Goal: Task Accomplishment & Management: Use online tool/utility

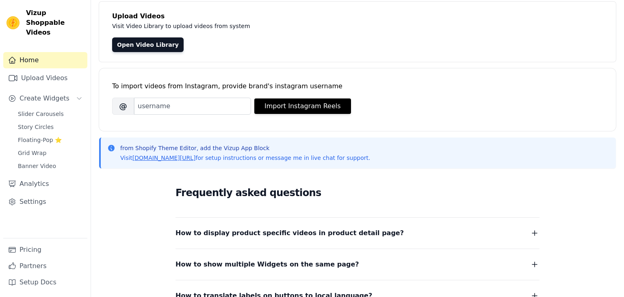
scroll to position [55, 0]
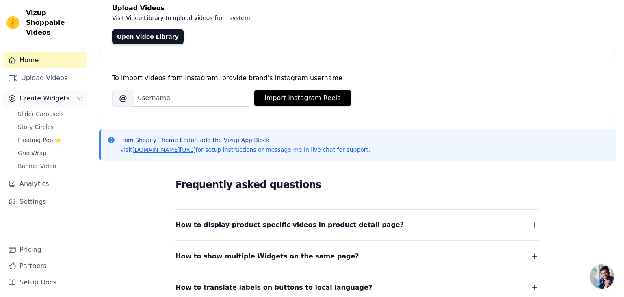
click at [48, 93] on span "Create Widgets" at bounding box center [45, 98] width 50 height 10
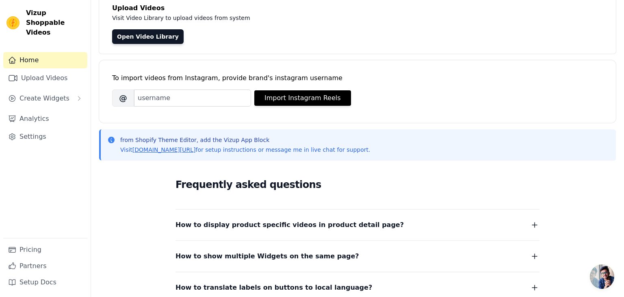
click at [33, 54] on link "Home" at bounding box center [45, 60] width 84 height 16
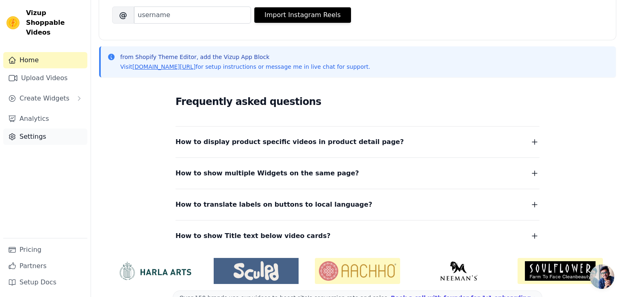
scroll to position [159, 0]
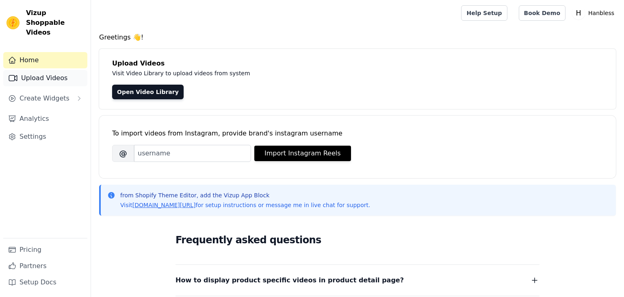
click at [40, 70] on link "Upload Videos" at bounding box center [45, 78] width 84 height 16
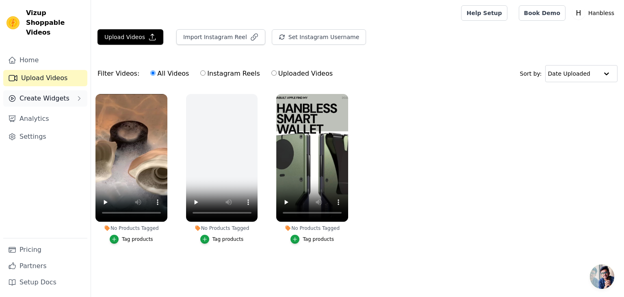
click at [37, 93] on span "Create Widgets" at bounding box center [45, 98] width 50 height 10
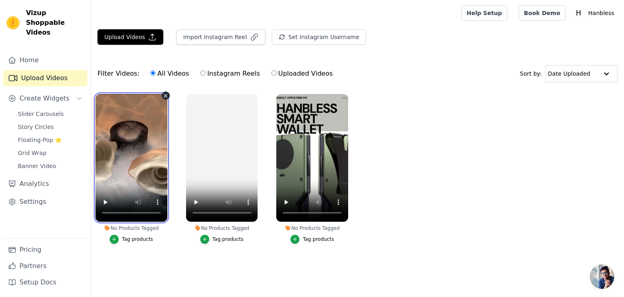
click at [139, 162] on video at bounding box center [132, 158] width 72 height 128
drag, startPoint x: 190, startPoint y: 260, endPoint x: 205, endPoint y: 256, distance: 15.1
click at [190, 260] on ul "No Products Tagged Tag products No Products Tagged Tag products No Products Tag…" at bounding box center [357, 176] width 533 height 175
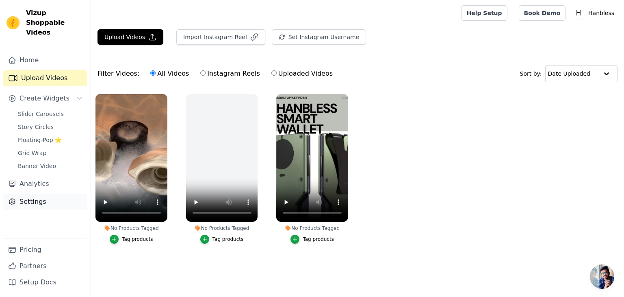
click at [27, 193] on link "Settings" at bounding box center [45, 201] width 84 height 16
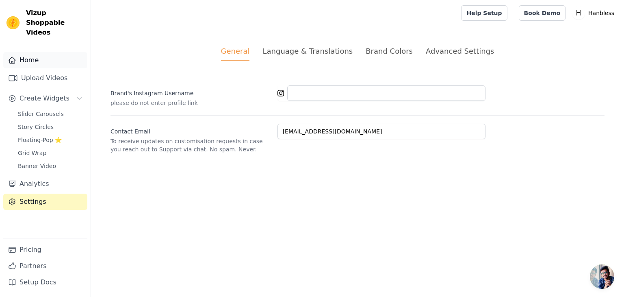
click at [22, 54] on link "Home" at bounding box center [45, 60] width 84 height 16
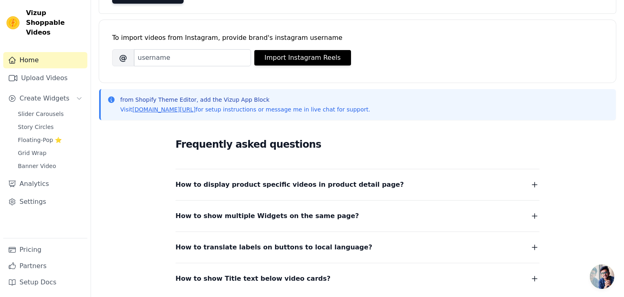
scroll to position [159, 0]
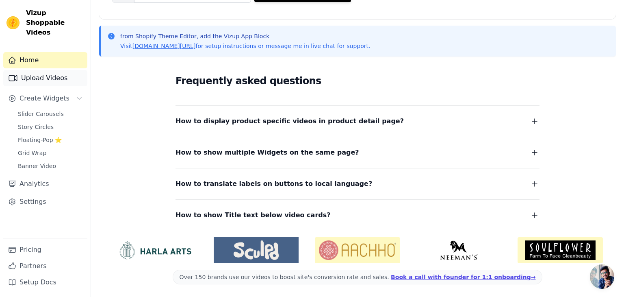
click at [44, 70] on link "Upload Videos" at bounding box center [45, 78] width 84 height 16
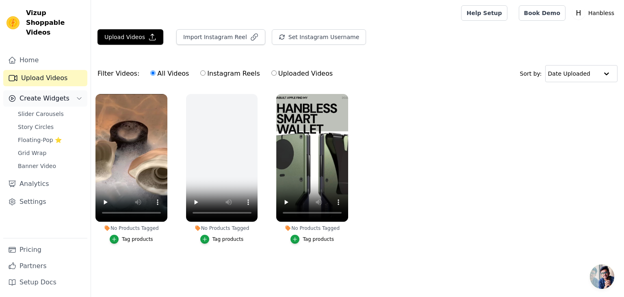
click at [42, 96] on button "Create Widgets" at bounding box center [45, 98] width 84 height 16
click at [81, 95] on icon "Sidebar" at bounding box center [79, 98] width 7 height 7
click at [44, 162] on span "Banner Video" at bounding box center [37, 166] width 38 height 8
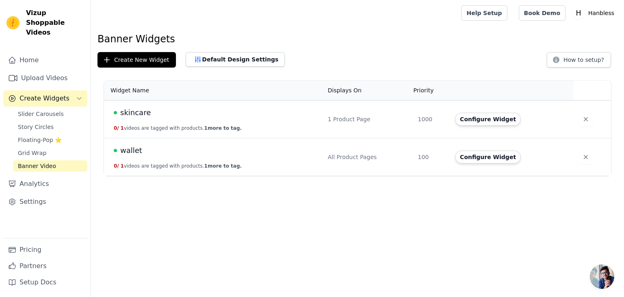
click at [217, 115] on div "skincare" at bounding box center [216, 112] width 204 height 11
click at [458, 114] on button "Configure Widget" at bounding box center [488, 119] width 66 height 13
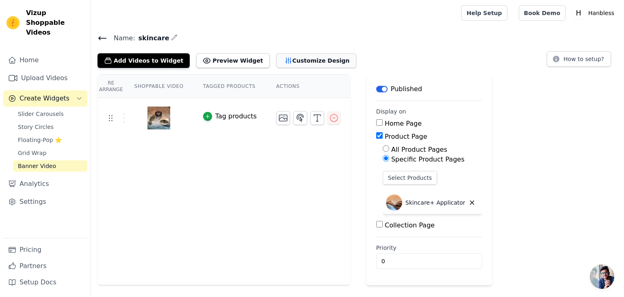
click at [285, 63] on button "Customize Design" at bounding box center [316, 60] width 80 height 15
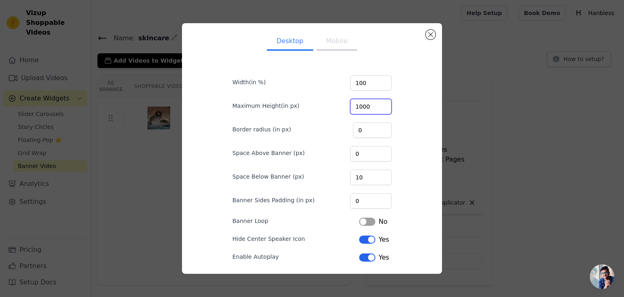
drag, startPoint x: 376, startPoint y: 106, endPoint x: 310, endPoint y: 113, distance: 66.6
click at [311, 113] on div "Maximum Height(in px) 1000" at bounding box center [311, 105] width 159 height 17
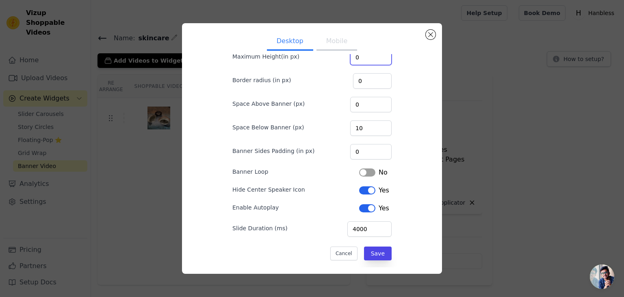
scroll to position [54, 0]
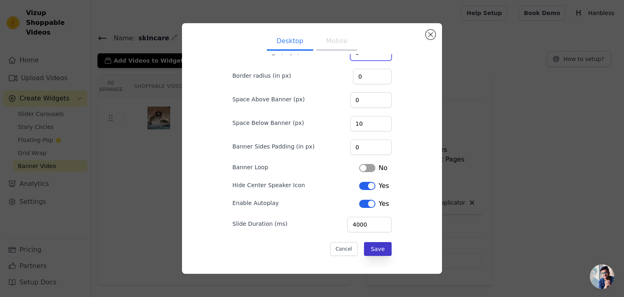
type input "0"
click at [379, 250] on button "Save" at bounding box center [378, 249] width 28 height 14
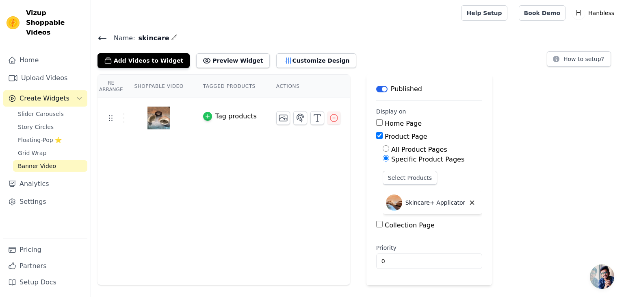
click at [208, 117] on icon "button" at bounding box center [208, 116] width 6 height 6
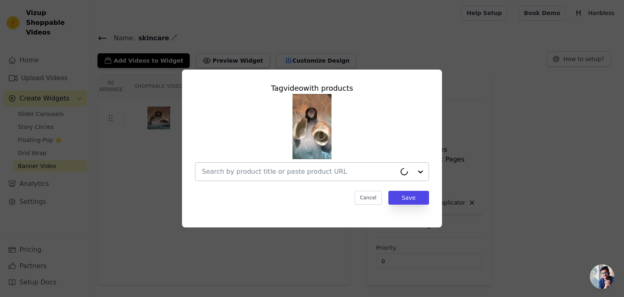
click at [308, 171] on input "text" at bounding box center [299, 172] width 194 height 10
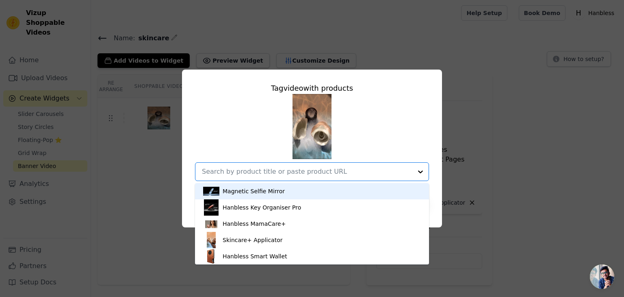
scroll to position [3, 0]
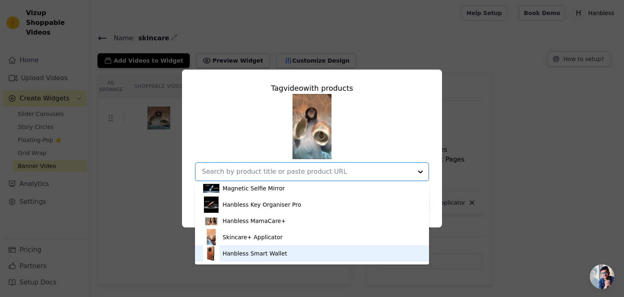
click at [162, 264] on div "Tag video with products Magnetic Selfie Mirror Hanbless Key Organiser Pro Hanbl…" at bounding box center [312, 148] width 624 height 297
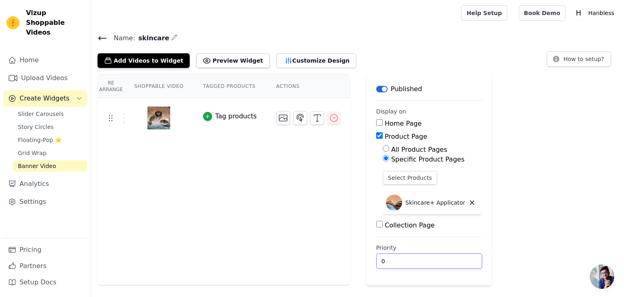
drag, startPoint x: 404, startPoint y: 264, endPoint x: 107, endPoint y: 206, distance: 302.2
click at [144, 210] on div "Re Arrange Shoppable Video Tagged Products Actions Tag products Save Videos In …" at bounding box center [357, 179] width 533 height 211
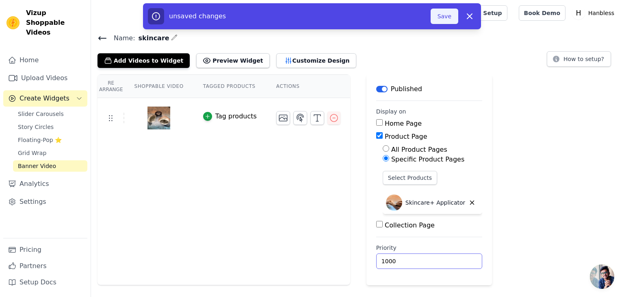
type input "1000"
click at [445, 20] on button "Save" at bounding box center [445, 16] width 28 height 15
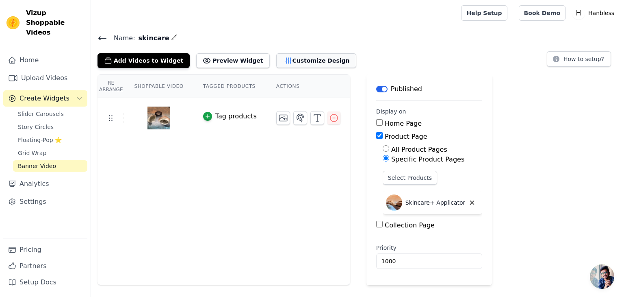
click at [287, 59] on button "Customize Design" at bounding box center [316, 60] width 80 height 15
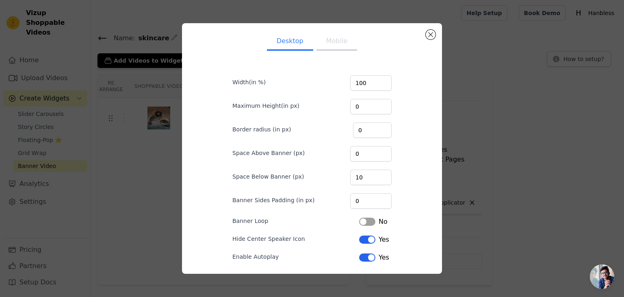
click at [338, 40] on button "Mobile" at bounding box center [337, 42] width 41 height 18
drag, startPoint x: 370, startPoint y: 110, endPoint x: 338, endPoint y: 110, distance: 31.7
click at [338, 110] on div "Maximum Height(in px) 1000" at bounding box center [311, 105] width 159 height 17
type input "0"
click at [376, 80] on input "1000" at bounding box center [370, 82] width 41 height 15
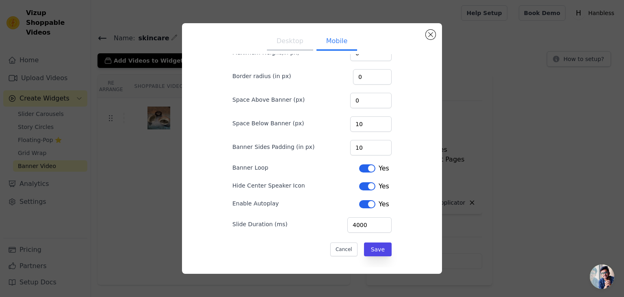
scroll to position [54, 0]
type input "100"
drag, startPoint x: 368, startPoint y: 123, endPoint x: 358, endPoint y: 125, distance: 10.4
click at [358, 125] on input "10" at bounding box center [370, 123] width 41 height 15
click at [376, 245] on button "Save" at bounding box center [378, 249] width 28 height 14
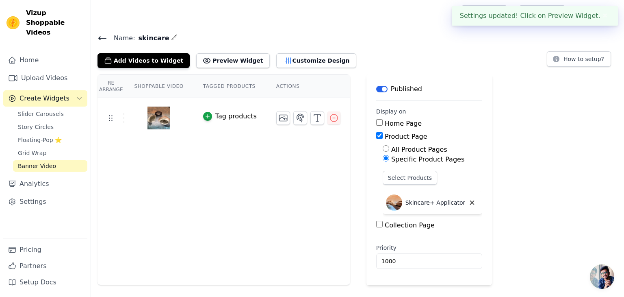
click at [100, 37] on icon at bounding box center [102, 38] width 7 height 3
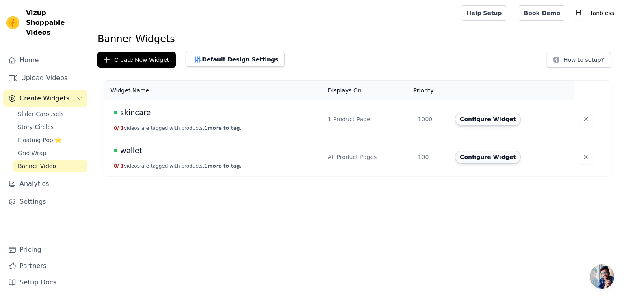
click at [468, 157] on button "Configure Widget" at bounding box center [488, 156] width 66 height 13
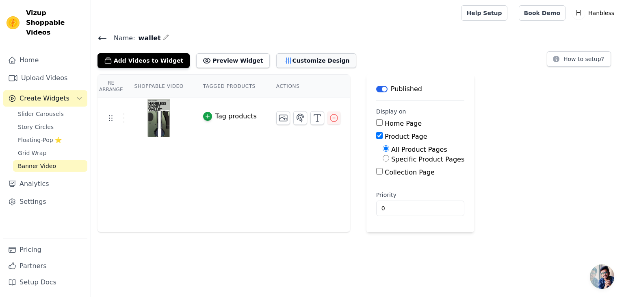
click at [294, 60] on button "Customize Design" at bounding box center [316, 60] width 80 height 15
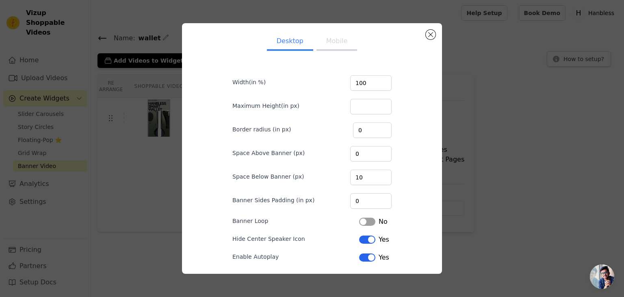
click at [340, 42] on button "Mobile" at bounding box center [337, 42] width 41 height 18
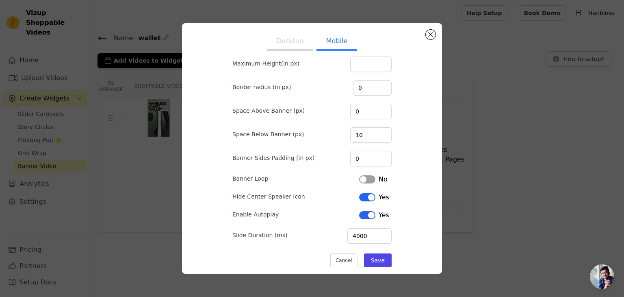
scroll to position [42, 0]
click at [430, 37] on button "Close modal" at bounding box center [431, 35] width 10 height 10
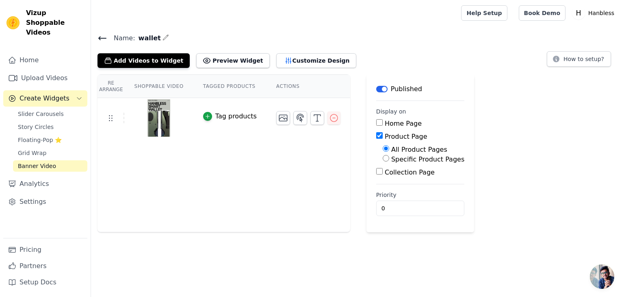
click at [108, 39] on span "Name:" at bounding box center [121, 38] width 28 height 10
click at [99, 38] on icon at bounding box center [102, 38] width 7 height 3
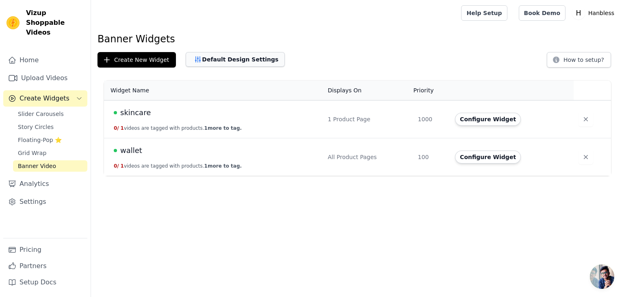
click at [236, 58] on button "Default Design Settings" at bounding box center [235, 59] width 99 height 15
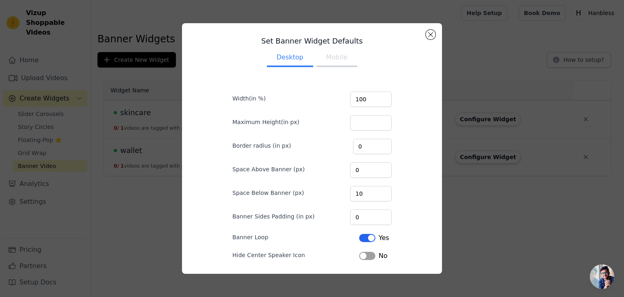
click at [425, 35] on div "Set Banner Widget Defaults Desktop Mobile Width(in %) 100 Maximum Height(in px)…" at bounding box center [312, 148] width 247 height 237
click at [326, 64] on button "Mobile" at bounding box center [337, 58] width 41 height 18
click at [431, 32] on button "Close modal" at bounding box center [431, 35] width 10 height 10
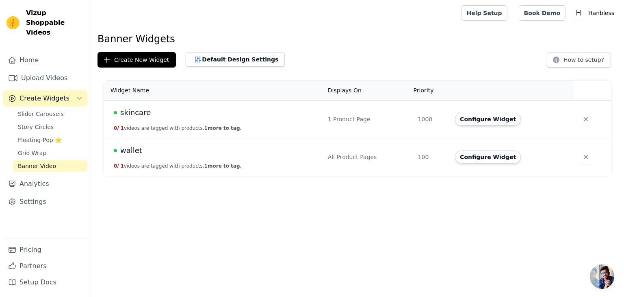
click at [252, 117] on div "skincare" at bounding box center [216, 112] width 204 height 11
click at [474, 116] on button "Configure Widget" at bounding box center [488, 119] width 66 height 13
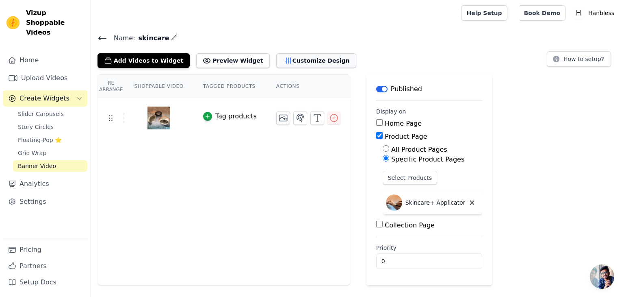
click at [291, 64] on button "Customize Design" at bounding box center [316, 60] width 80 height 15
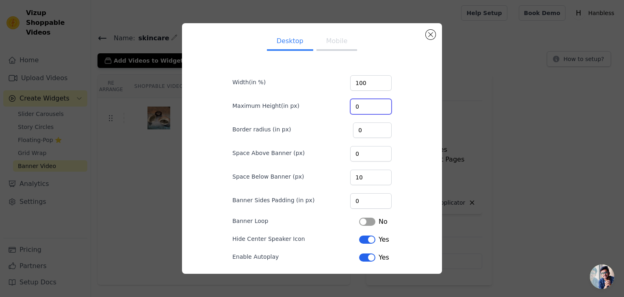
drag, startPoint x: 381, startPoint y: 89, endPoint x: 339, endPoint y: 83, distance: 41.9
click at [339, 83] on form "Width(in %) 100 Maximum Height(in px) 0 Border radius (in px) 0 Space Above Ban…" at bounding box center [312, 188] width 172 height 255
click at [373, 87] on input "100" at bounding box center [370, 82] width 41 height 15
drag, startPoint x: 372, startPoint y: 87, endPoint x: 327, endPoint y: 95, distance: 45.8
click at [324, 93] on form "Width(in %) 100 Maximum Height(in px) 0 Border radius (in px) 0 Space Above Ban…" at bounding box center [312, 188] width 172 height 255
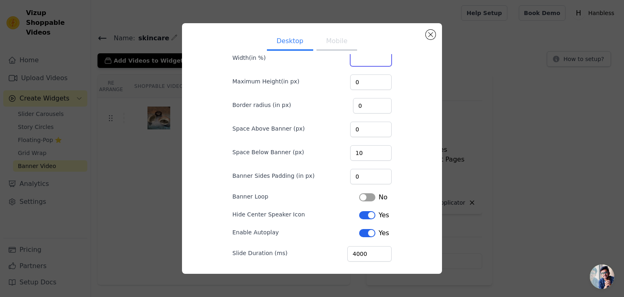
scroll to position [54, 0]
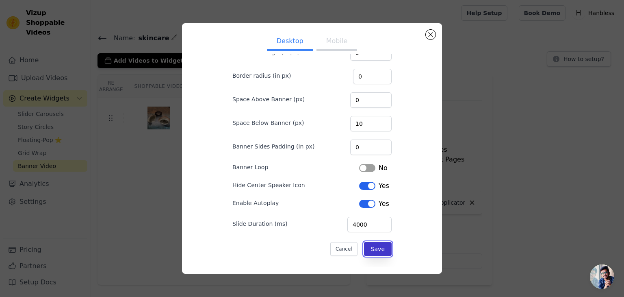
click at [384, 250] on button "Save" at bounding box center [378, 249] width 28 height 14
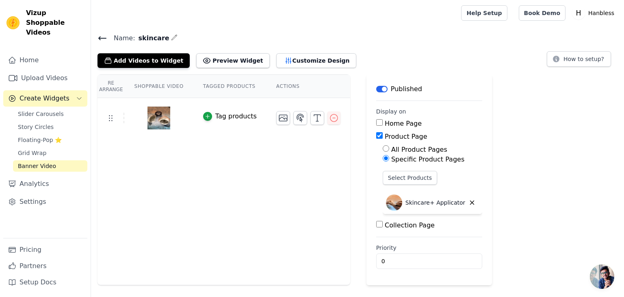
click at [163, 116] on img at bounding box center [159, 117] width 23 height 39
click at [155, 118] on img at bounding box center [159, 117] width 23 height 39
click at [333, 114] on icon "button" at bounding box center [333, 117] width 7 height 7
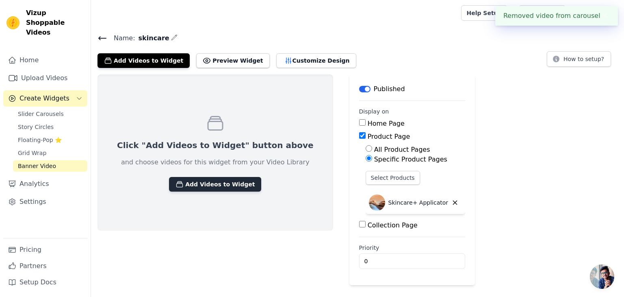
click at [202, 183] on button "Add Videos to Widget" at bounding box center [215, 184] width 92 height 15
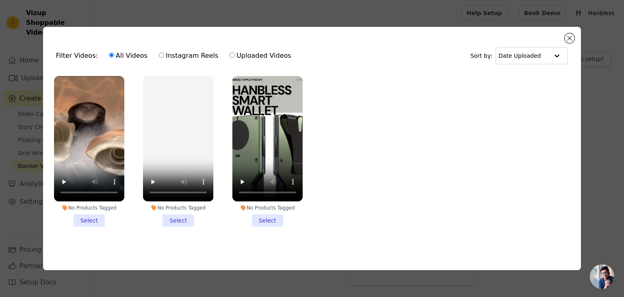
click at [296, 17] on div "Filter Videos: All Videos Instagram Reels Uploaded Videos Sort by: Date Uploade…" at bounding box center [312, 148] width 598 height 269
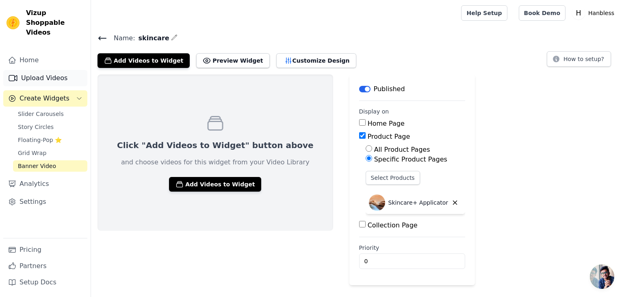
click at [45, 70] on link "Upload Videos" at bounding box center [45, 78] width 84 height 16
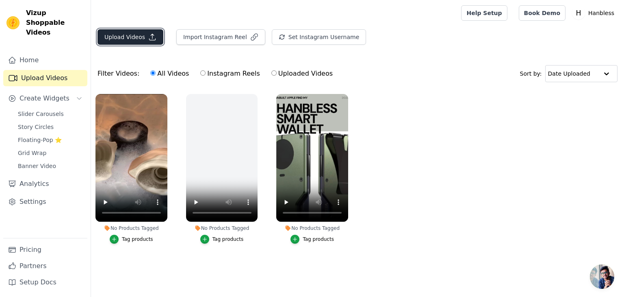
click at [141, 40] on button "Upload Videos" at bounding box center [131, 36] width 66 height 15
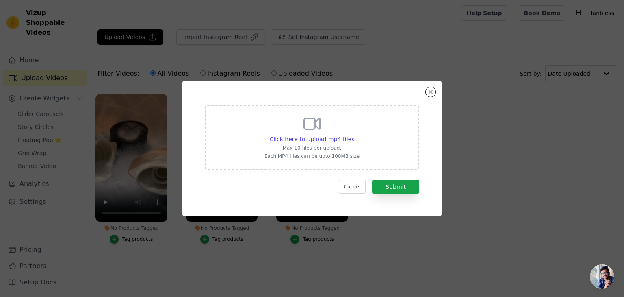
click at [314, 130] on icon at bounding box center [312, 124] width 20 height 20
click at [354, 135] on input "Click here to upload mp4 files Max 10 files per upload. Each MP4 files can be u…" at bounding box center [354, 135] width 0 height 0
type input "C:\fakepath\Captions_311EC3.mp4"
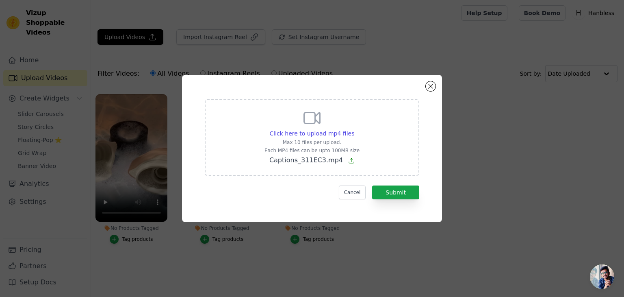
click at [394, 184] on form "Click here to upload mp4 files Max 10 files per upload. Each MP4 files can be u…" at bounding box center [312, 149] width 215 height 100
click at [399, 187] on button "Submit" at bounding box center [395, 192] width 47 height 14
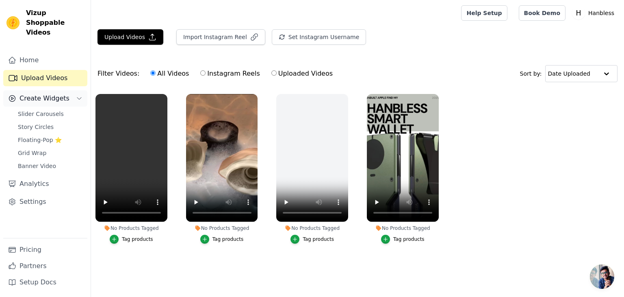
click at [42, 93] on span "Create Widgets" at bounding box center [45, 98] width 50 height 10
click at [83, 90] on button "Create Widgets" at bounding box center [45, 98] width 84 height 16
click at [37, 162] on span "Banner Video" at bounding box center [37, 166] width 38 height 8
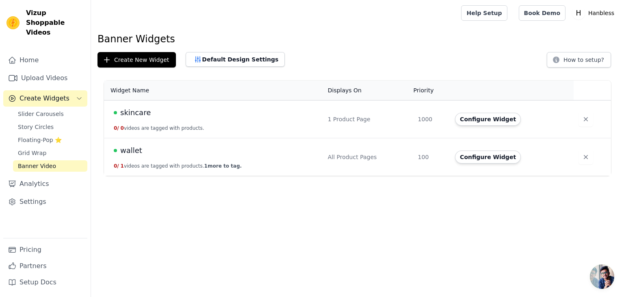
click at [216, 119] on td "skincare 0 / 0 videos are tagged with products." at bounding box center [213, 119] width 219 height 38
click at [206, 103] on td "skincare 0 / 0 videos are tagged with products." at bounding box center [213, 119] width 219 height 38
drag, startPoint x: 206, startPoint y: 104, endPoint x: 170, endPoint y: 105, distance: 35.8
click at [206, 103] on td "skincare 0 / 0 videos are tagged with products." at bounding box center [213, 119] width 219 height 38
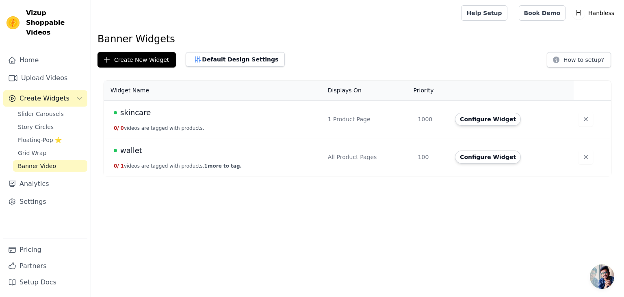
click at [132, 110] on span "skincare" at bounding box center [135, 112] width 30 height 11
click at [132, 110] on html "Vizup Shoppable Videos Home Upload Videos Create Widgets Slider Carousels Story…" at bounding box center [312, 88] width 624 height 176
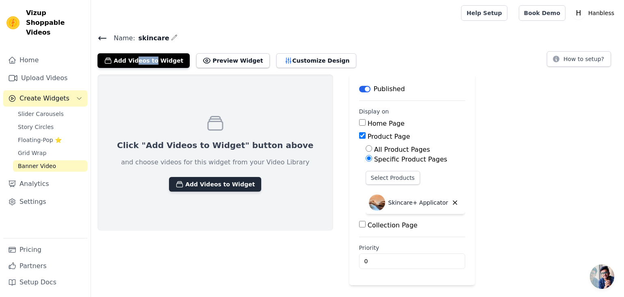
click at [200, 178] on button "Add Videos to Widget" at bounding box center [215, 184] width 92 height 15
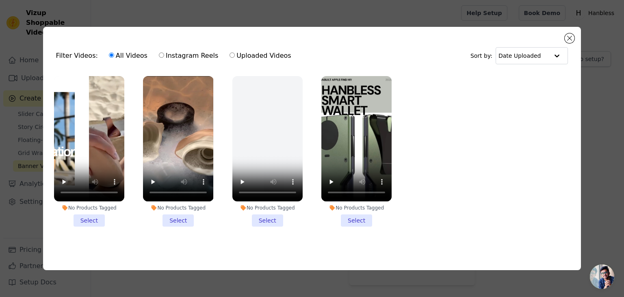
click at [97, 217] on li "No Products Tagged Select" at bounding box center [89, 151] width 70 height 150
click at [0, 0] on input "No Products Tagged Select" at bounding box center [0, 0] width 0 height 0
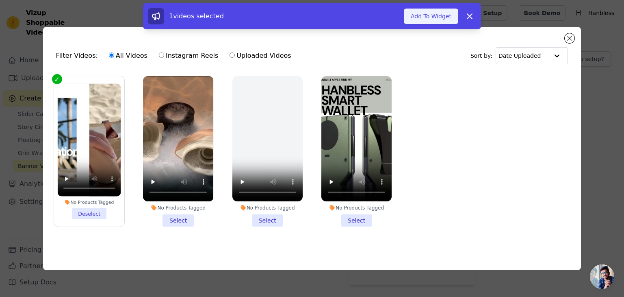
click at [439, 18] on button "Add To Widget" at bounding box center [431, 16] width 54 height 15
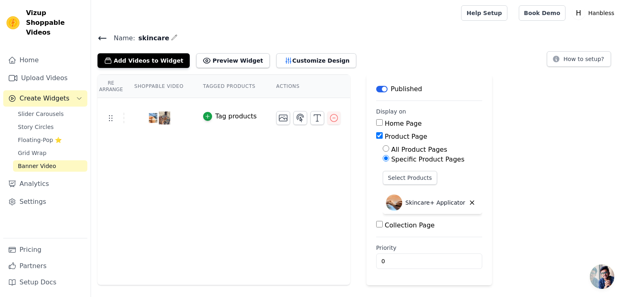
click at [49, 93] on span "Create Widgets" at bounding box center [45, 98] width 50 height 10
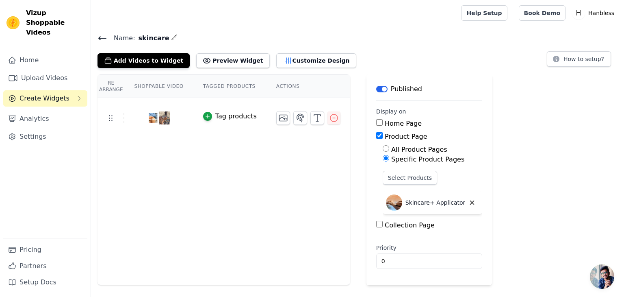
click at [68, 90] on button "Create Widgets" at bounding box center [45, 98] width 84 height 16
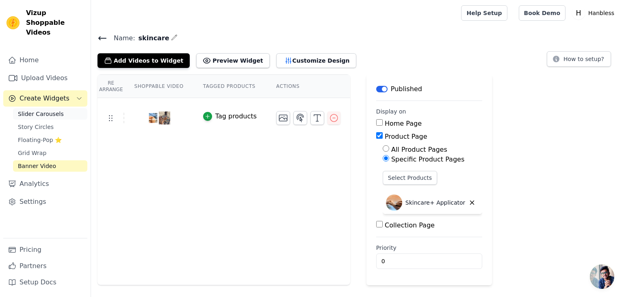
click at [50, 110] on span "Slider Carousels" at bounding box center [41, 114] width 46 height 8
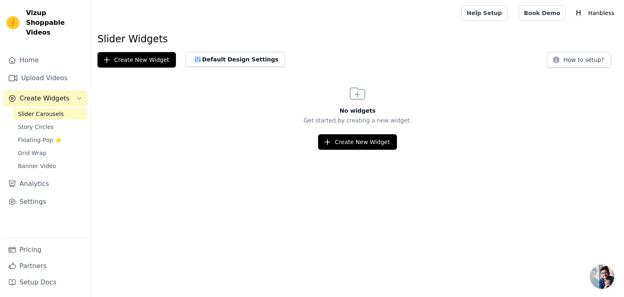
click at [367, 150] on html "Vizup Shoppable Videos Home Upload Videos Create Widgets Slider Carousels Story…" at bounding box center [312, 75] width 624 height 150
click at [361, 142] on button "Create New Widget" at bounding box center [357, 141] width 78 height 15
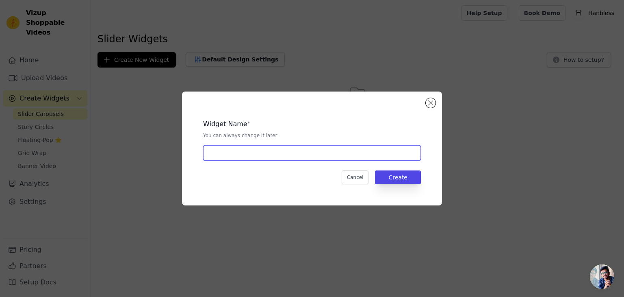
click at [271, 150] on input "text" at bounding box center [312, 152] width 218 height 15
type input "skincare grid"
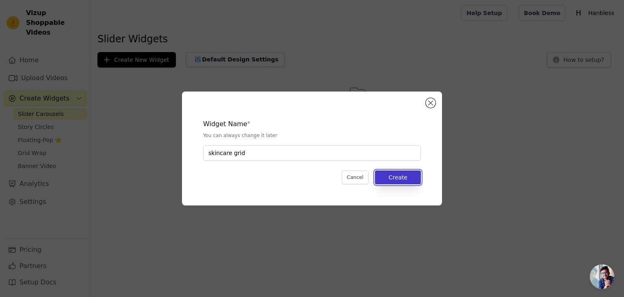
click at [410, 180] on button "Create" at bounding box center [398, 177] width 46 height 14
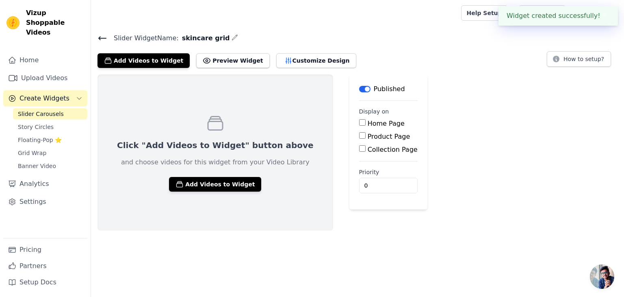
click at [359, 138] on input "Product Page" at bounding box center [362, 135] width 7 height 7
checkbox input "true"
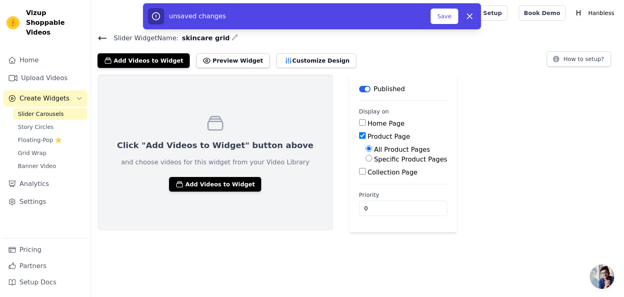
click at [366, 158] on div "Specific Product Pages" at bounding box center [407, 159] width 82 height 10
click at [366, 157] on input "Specific Product Pages" at bounding box center [369, 158] width 7 height 7
radio input "true"
click at [366, 182] on button "Select Products" at bounding box center [393, 178] width 54 height 14
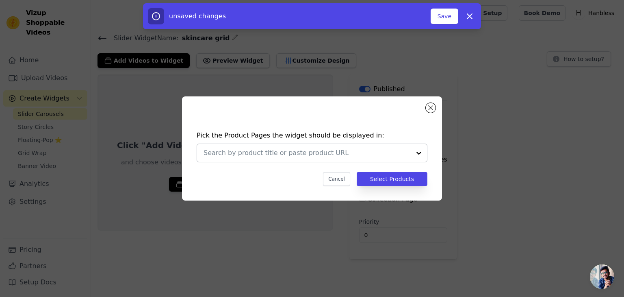
click at [420, 155] on div at bounding box center [419, 153] width 16 height 18
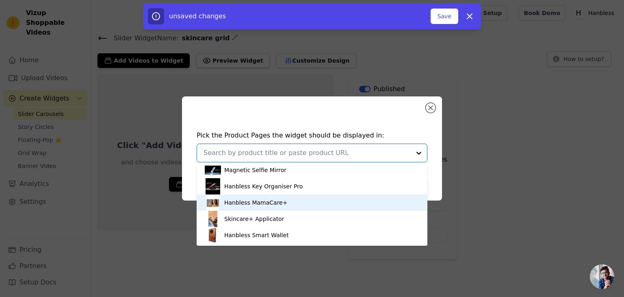
scroll to position [3, 0]
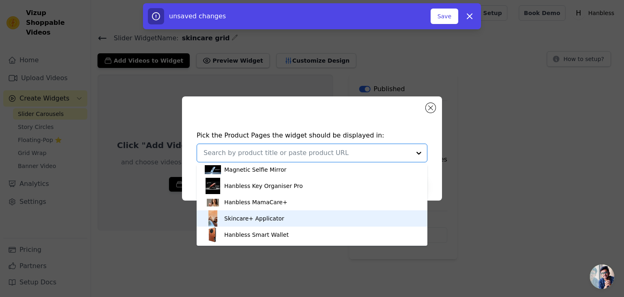
click at [244, 217] on div "Skincare+ Applicator" at bounding box center [254, 218] width 60 height 8
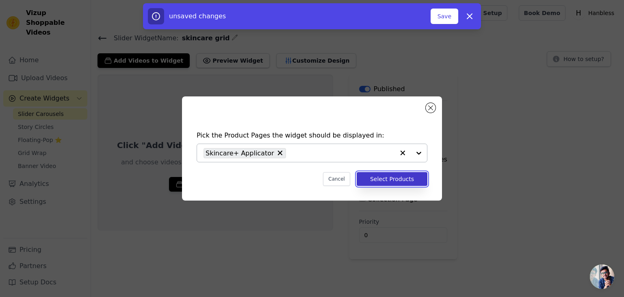
click at [390, 177] on button "Select Products" at bounding box center [392, 179] width 71 height 14
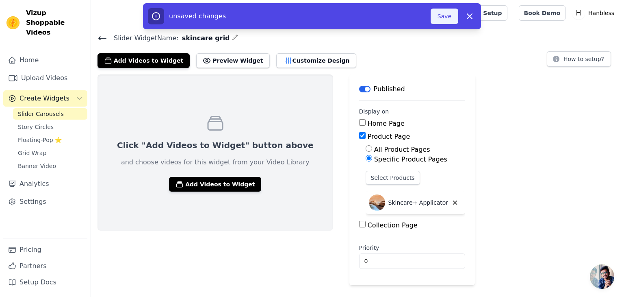
click at [444, 22] on button "Save" at bounding box center [445, 16] width 28 height 15
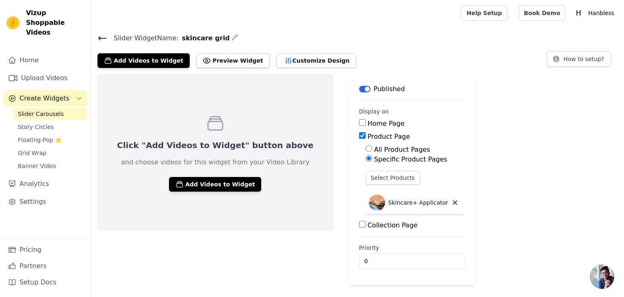
click at [78, 95] on icon "Sidebar" at bounding box center [79, 98] width 7 height 7
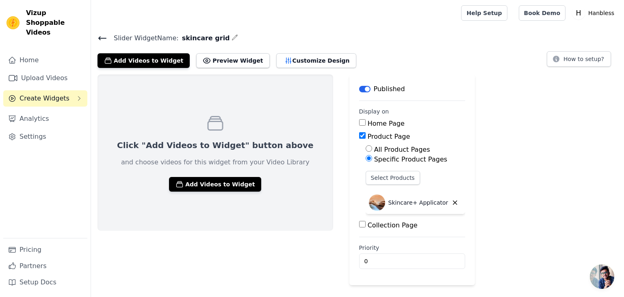
click at [78, 96] on icon "Sidebar" at bounding box center [79, 98] width 2 height 4
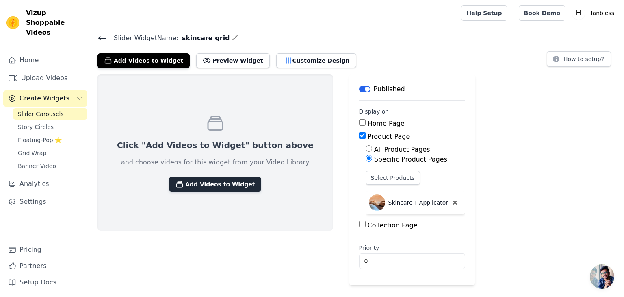
click at [186, 182] on button "Add Videos to Widget" at bounding box center [215, 184] width 92 height 15
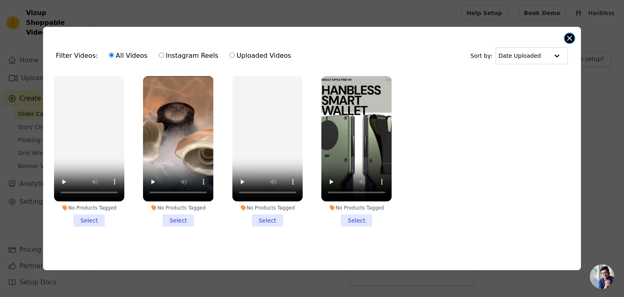
click at [567, 38] on button "Close modal" at bounding box center [570, 38] width 10 height 10
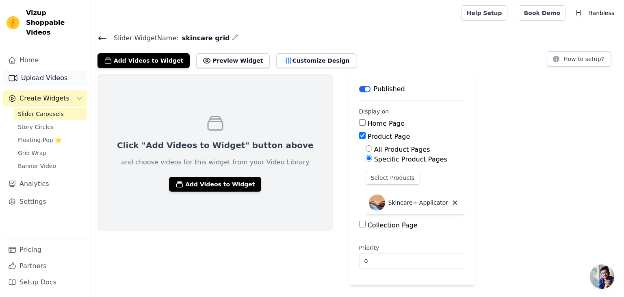
click at [61, 70] on link "Upload Videos" at bounding box center [45, 78] width 84 height 16
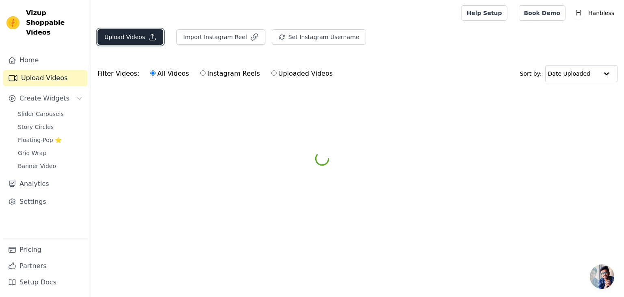
click at [148, 35] on icon "button" at bounding box center [152, 37] width 8 height 8
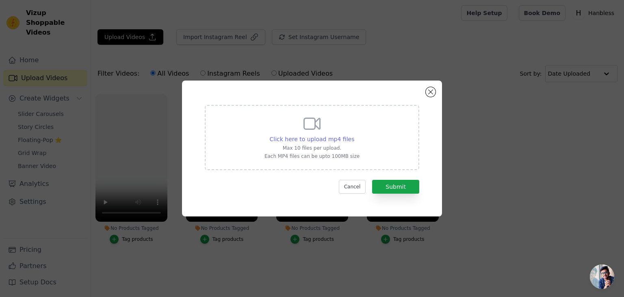
click at [314, 141] on span "Click here to upload mp4 files" at bounding box center [312, 139] width 85 height 7
click at [354, 135] on input "Click here to upload mp4 files Max 10 files per upload. Each MP4 files can be u…" at bounding box center [354, 135] width 0 height 0
type input "C:\fakepath\39a3eb493797400b9aa8a17792098c30.mp4"
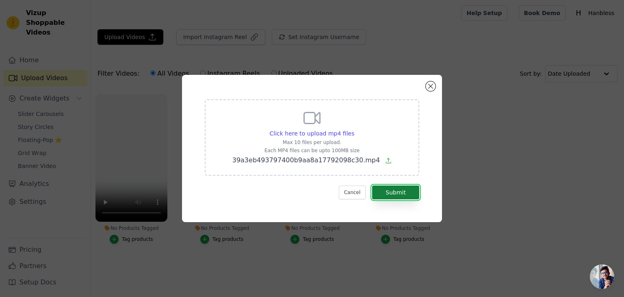
click at [395, 193] on button "Submit" at bounding box center [395, 192] width 47 height 14
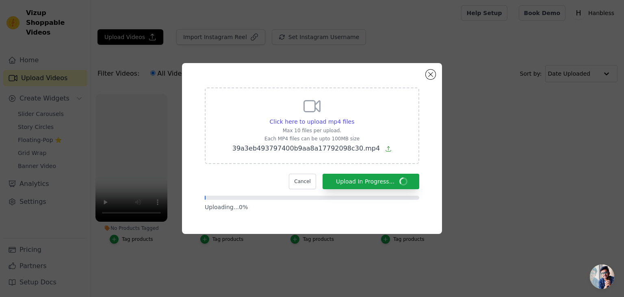
click at [436, 78] on div "Click here to upload mp4 files Max 10 files per upload. Each MP4 files can be u…" at bounding box center [312, 148] width 260 height 171
click at [432, 74] on button "Close modal" at bounding box center [431, 74] width 10 height 10
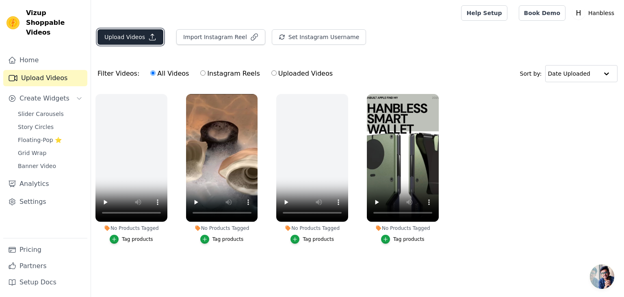
click at [137, 38] on button "Upload Videos" at bounding box center [131, 36] width 66 height 15
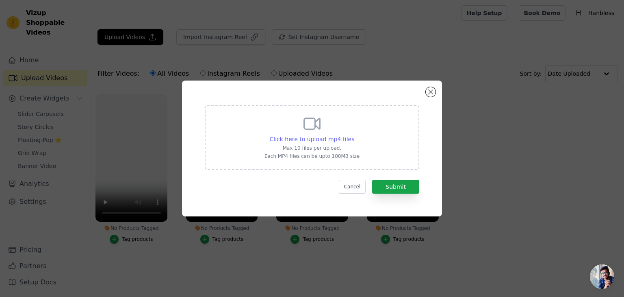
click at [327, 139] on span "Click here to upload mp4 files" at bounding box center [312, 139] width 85 height 7
click at [354, 135] on input "Click here to upload mp4 files Max 10 files per upload. Each MP4 files can be u…" at bounding box center [354, 135] width 0 height 0
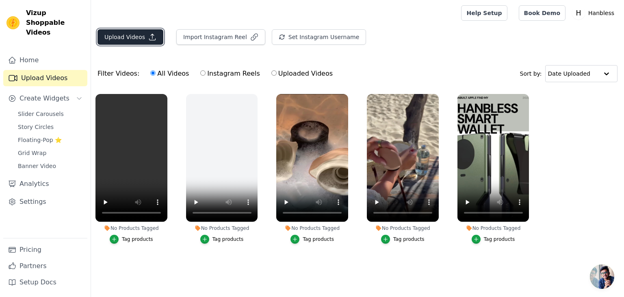
click at [133, 41] on button "Upload Videos" at bounding box center [131, 36] width 66 height 15
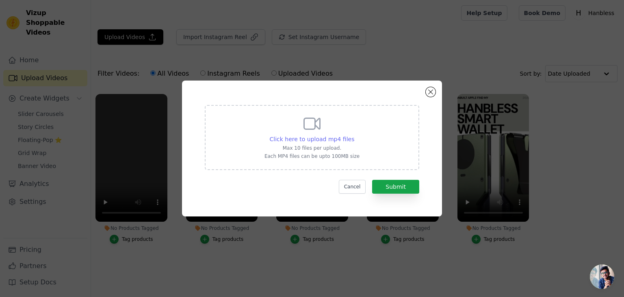
click at [295, 141] on span "Click here to upload mp4 files" at bounding box center [312, 139] width 85 height 7
click at [354, 135] on input "Click here to upload mp4 files Max 10 files per upload. Each MP4 files can be u…" at bounding box center [354, 135] width 0 height 0
click at [394, 183] on button "Submit" at bounding box center [395, 187] width 47 height 14
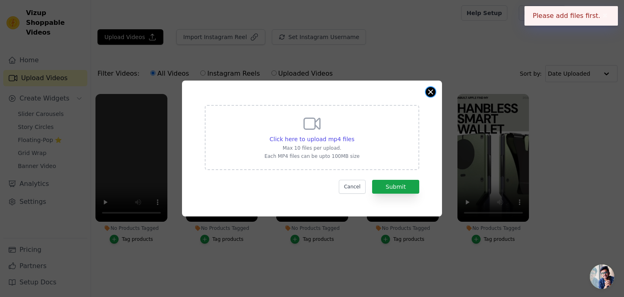
click at [430, 87] on div "Click here to upload mp4 files Max 10 files per upload. Each MP4 files can be u…" at bounding box center [312, 148] width 260 height 136
click at [430, 89] on button "Close modal" at bounding box center [431, 92] width 10 height 10
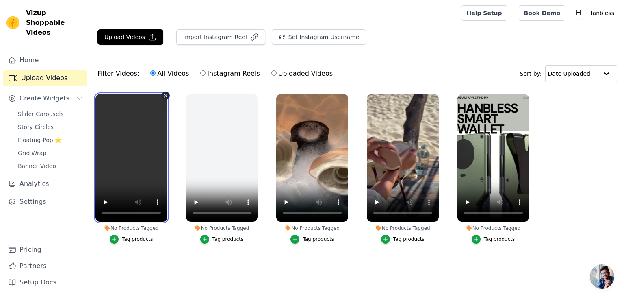
click at [149, 133] on video at bounding box center [132, 158] width 72 height 128
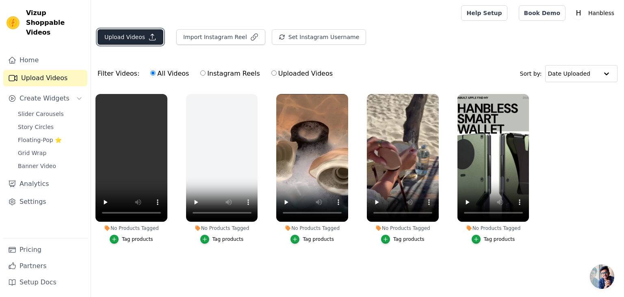
click at [125, 38] on button "Upload Videos" at bounding box center [131, 36] width 66 height 15
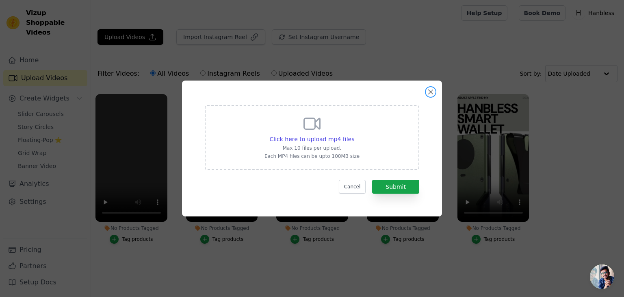
click at [427, 91] on button "Close modal" at bounding box center [431, 92] width 10 height 10
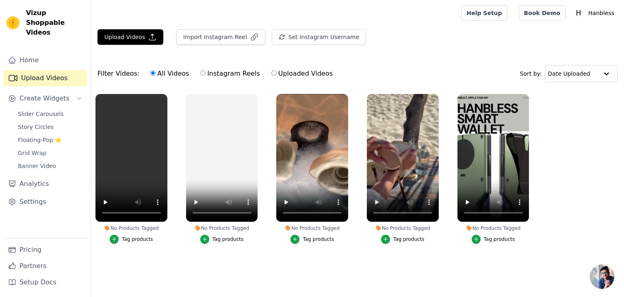
click at [124, 240] on div "Tag products" at bounding box center [137, 239] width 31 height 7
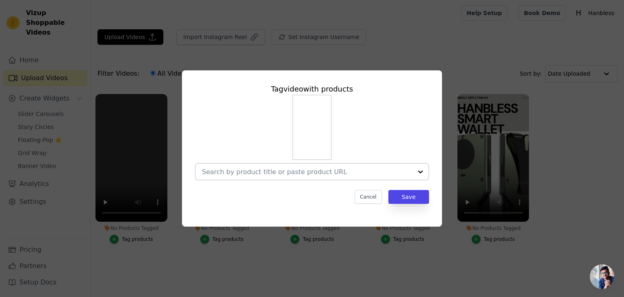
click at [309, 164] on div at bounding box center [307, 171] width 211 height 16
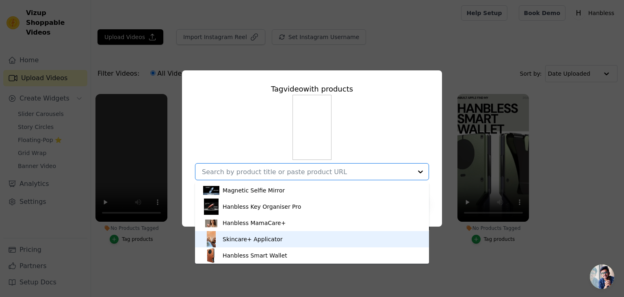
click at [243, 239] on div "Skincare+ Applicator" at bounding box center [253, 239] width 60 height 8
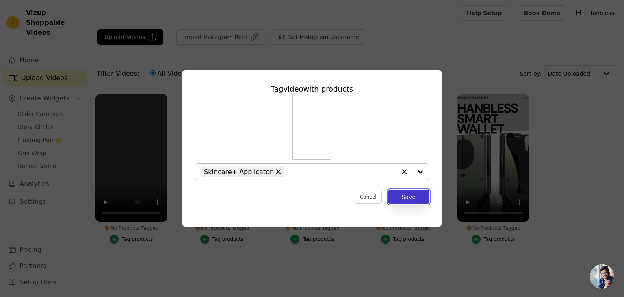
click at [411, 192] on button "Save" at bounding box center [409, 197] width 41 height 14
click at [407, 191] on button "Save" at bounding box center [409, 197] width 41 height 14
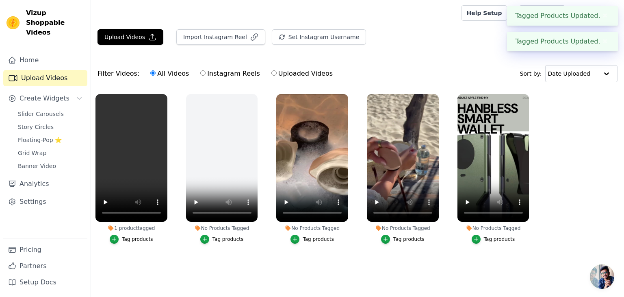
click at [407, 243] on button "Tag products" at bounding box center [402, 238] width 43 height 9
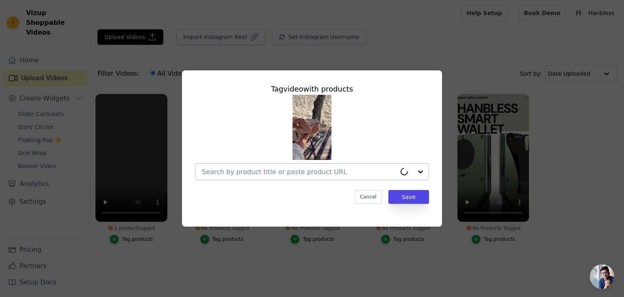
drag, startPoint x: 398, startPoint y: 178, endPoint x: 384, endPoint y: 170, distance: 15.5
click at [398, 178] on div at bounding box center [312, 171] width 234 height 17
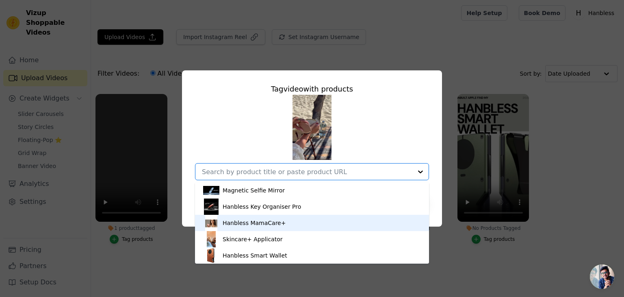
click at [274, 230] on div "Hanbless MamaCare+" at bounding box center [312, 223] width 218 height 16
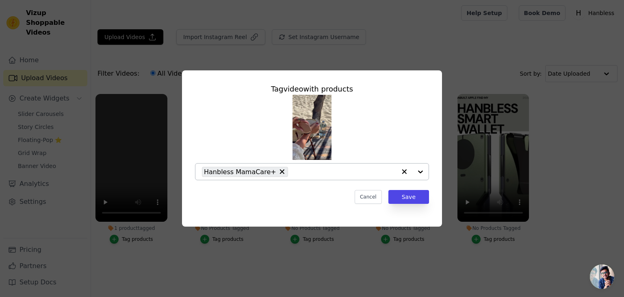
click at [403, 172] on icon "button" at bounding box center [404, 171] width 5 height 5
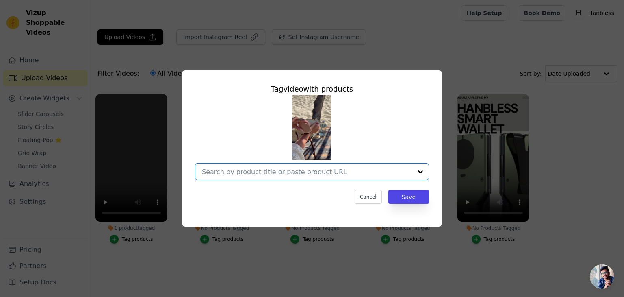
click at [404, 172] on input "No Products Tagged Tag video with products Option undefined, selected. Select i…" at bounding box center [307, 172] width 211 height 8
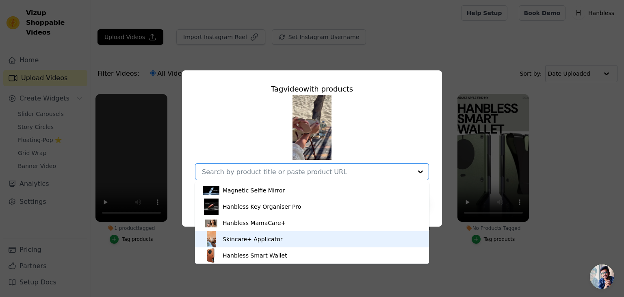
click at [305, 243] on div "Skincare+ Applicator" at bounding box center [312, 239] width 218 height 16
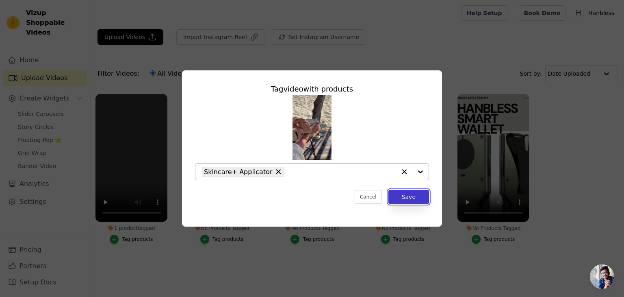
click at [406, 197] on button "Save" at bounding box center [409, 197] width 41 height 14
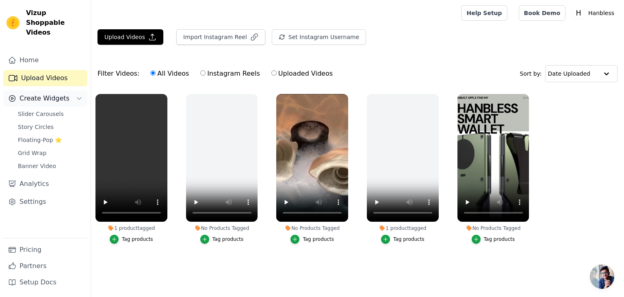
click at [50, 93] on span "Create Widgets" at bounding box center [45, 98] width 50 height 10
click at [47, 93] on span "Create Widgets" at bounding box center [45, 98] width 50 height 10
click at [74, 90] on button "Create Widgets" at bounding box center [45, 98] width 84 height 16
click at [36, 149] on span "Grid Wrap" at bounding box center [32, 153] width 28 height 8
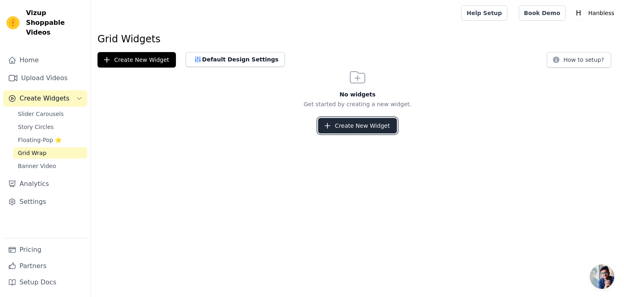
click at [349, 129] on button "Create New Widget" at bounding box center [357, 125] width 78 height 15
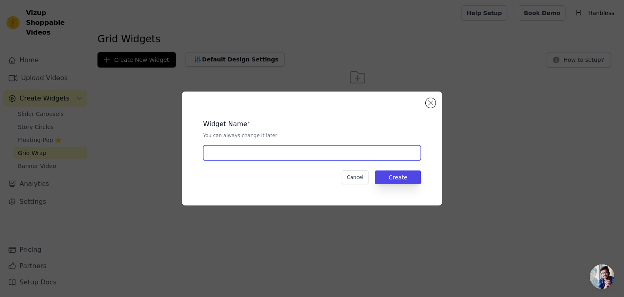
click at [306, 156] on input "text" at bounding box center [312, 152] width 218 height 15
type input "skin grid"
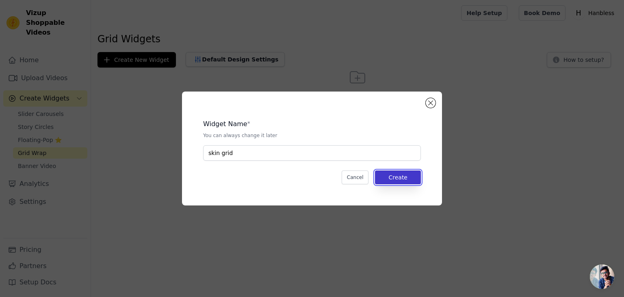
click at [413, 180] on button "Create" at bounding box center [398, 177] width 46 height 14
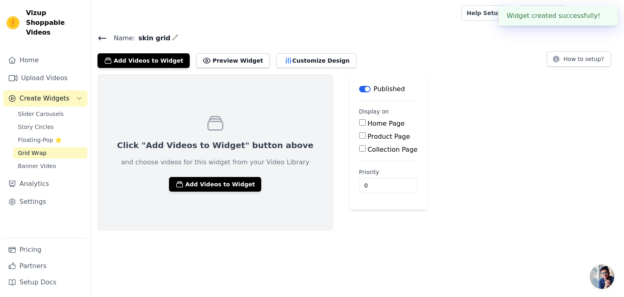
click at [359, 121] on input "Home Page" at bounding box center [362, 122] width 7 height 7
checkbox input "true"
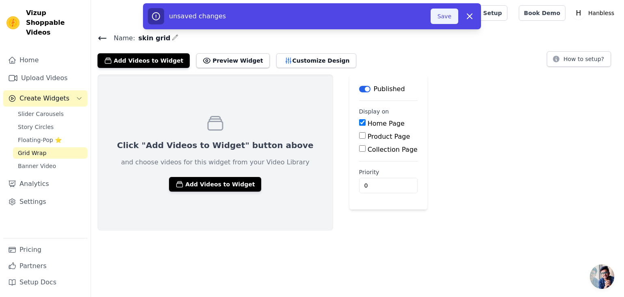
click at [447, 22] on button "Save" at bounding box center [445, 16] width 28 height 15
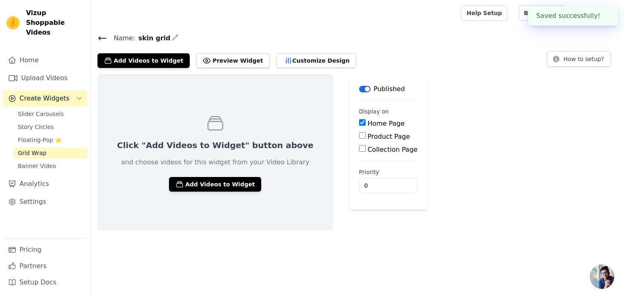
click at [359, 135] on div "Product Page" at bounding box center [388, 137] width 59 height 10
click at [359, 137] on input "Product Page" at bounding box center [362, 135] width 7 height 7
checkbox input "true"
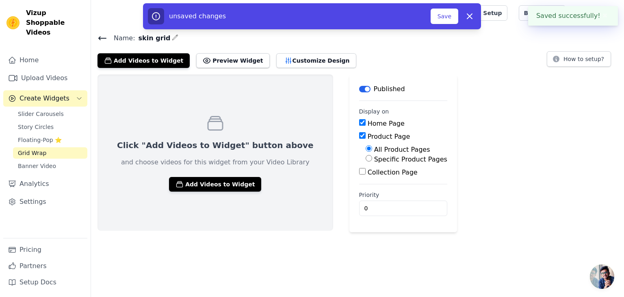
click at [359, 120] on input "Home Page" at bounding box center [362, 122] width 7 height 7
checkbox input "false"
click at [366, 157] on input "Specific Product Pages" at bounding box center [369, 158] width 7 height 7
radio input "true"
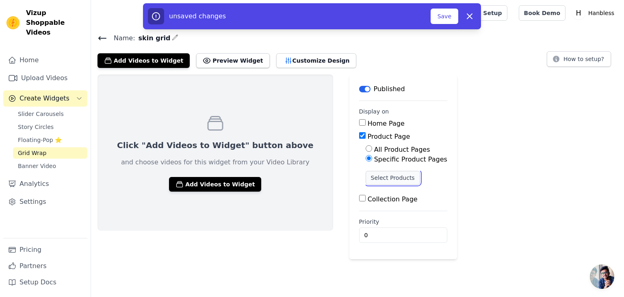
click at [366, 180] on button "Select Products" at bounding box center [393, 178] width 54 height 14
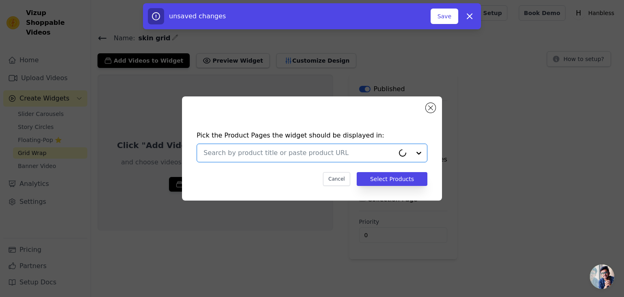
click at [306, 150] on input "text" at bounding box center [299, 153] width 191 height 10
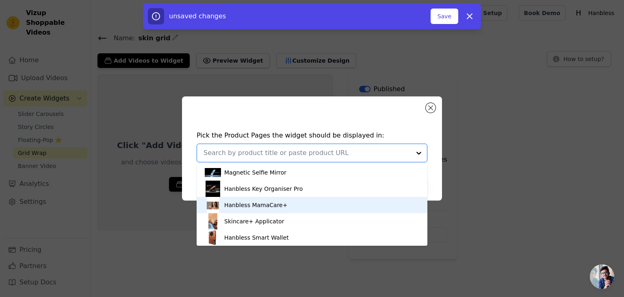
scroll to position [3, 0]
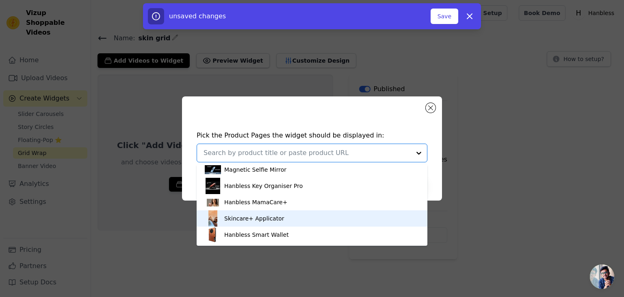
click at [220, 221] on img at bounding box center [213, 218] width 16 height 16
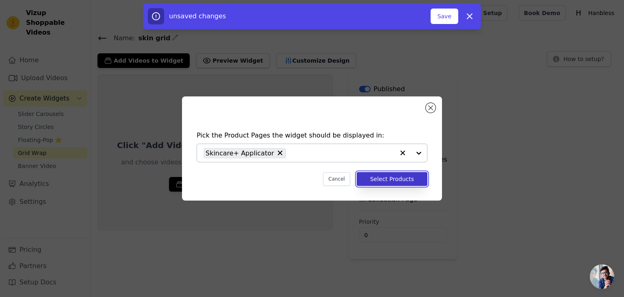
click at [402, 181] on button "Select Products" at bounding box center [392, 179] width 71 height 14
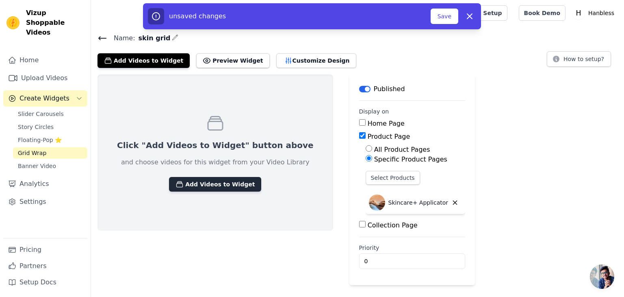
click at [211, 178] on button "Add Videos to Widget" at bounding box center [215, 184] width 92 height 15
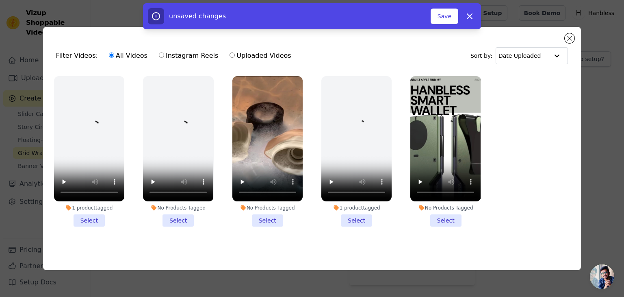
drag, startPoint x: 86, startPoint y: 222, endPoint x: 96, endPoint y: 224, distance: 10.3
click at [86, 223] on li "1 product tagged Select" at bounding box center [89, 151] width 70 height 150
click at [0, 0] on input "1 product tagged Select" at bounding box center [0, 0] width 0 height 0
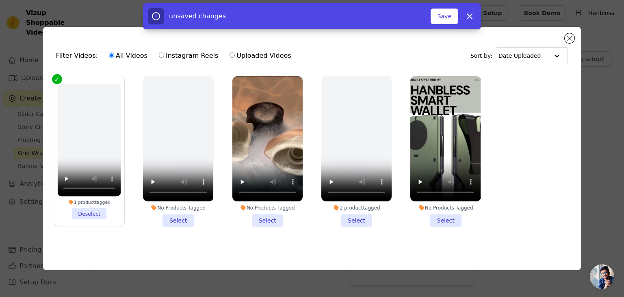
click at [357, 219] on li "1 product tagged Select" at bounding box center [356, 151] width 70 height 150
click at [0, 0] on input "1 product tagged Select" at bounding box center [0, 0] width 0 height 0
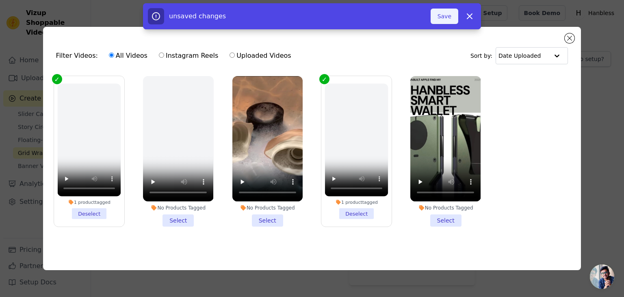
click at [442, 15] on button "Save" at bounding box center [445, 16] width 28 height 15
click at [445, 18] on button "Save" at bounding box center [445, 16] width 28 height 15
click at [445, 19] on button "Save" at bounding box center [445, 16] width 28 height 15
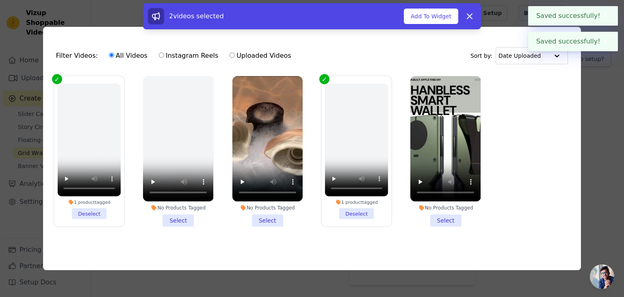
click at [624, 126] on div "Filter Videos: All Videos Instagram Reels Uploaded Videos Sort by: Date Uploade…" at bounding box center [312, 148] width 624 height 297
